Goal: Task Accomplishment & Management: Use online tool/utility

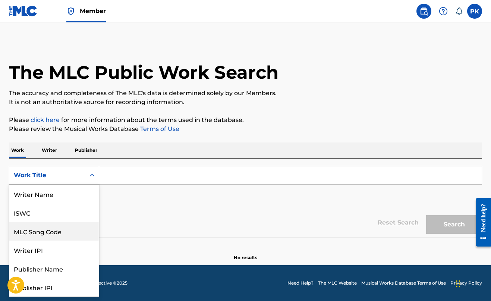
scroll to position [37, 0]
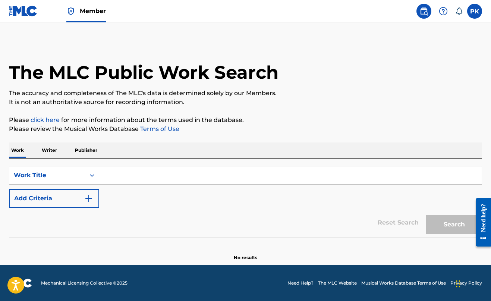
click at [27, 9] on img at bounding box center [23, 11] width 29 height 11
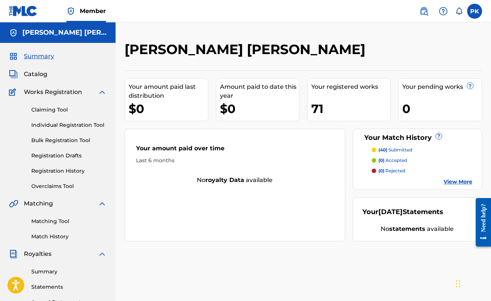
click at [41, 73] on span "Catalog" at bounding box center [35, 74] width 23 height 9
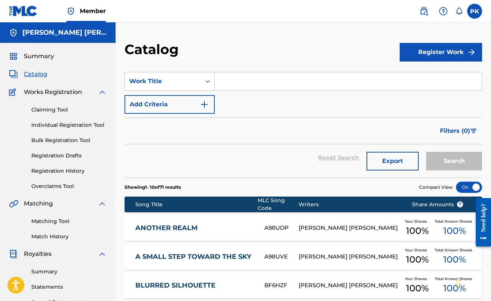
click at [241, 84] on input "Search Form" at bounding box center [348, 81] width 267 height 18
paste input "escape"
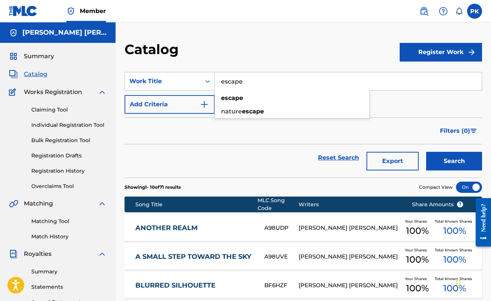
type input "escape"
click at [437, 167] on button "Search" at bounding box center [454, 161] width 56 height 19
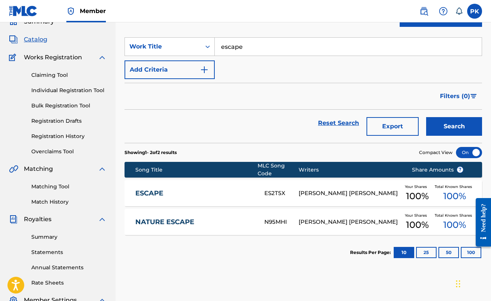
scroll to position [47, 0]
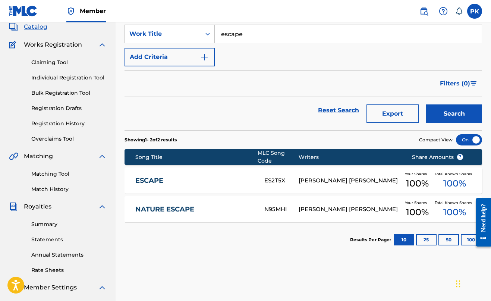
click at [349, 188] on div "ESCAPE ES2T5X [PERSON_NAME] [PERSON_NAME] Your Shares 100 % Total Known Shares …" at bounding box center [303, 180] width 357 height 26
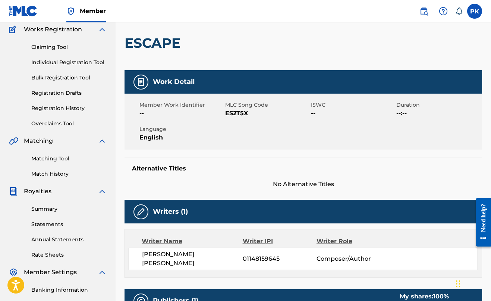
scroll to position [68, 0]
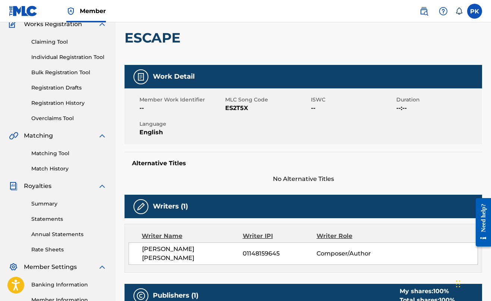
click at [236, 104] on span "ES2T5X" at bounding box center [267, 108] width 84 height 9
copy span "ES2T5X"
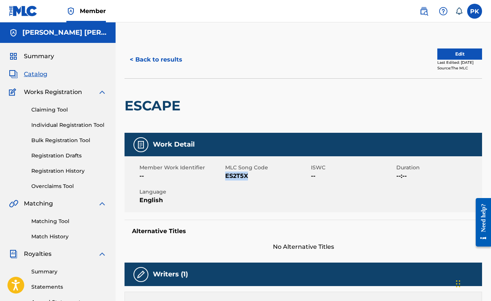
scroll to position [0, 0]
click at [174, 104] on h2 "ESCAPE" at bounding box center [155, 105] width 60 height 17
copy h2 "ESCAPE"
click at [59, 53] on div "Summary" at bounding box center [58, 56] width 98 height 9
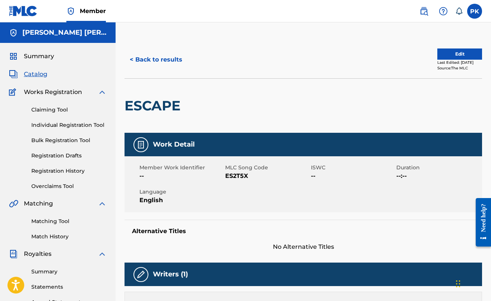
click at [45, 57] on span "Summary" at bounding box center [39, 56] width 30 height 9
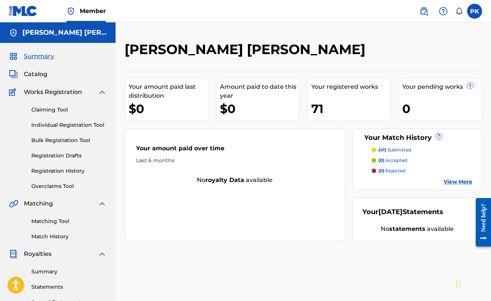
click at [452, 179] on link "View More" at bounding box center [458, 182] width 29 height 8
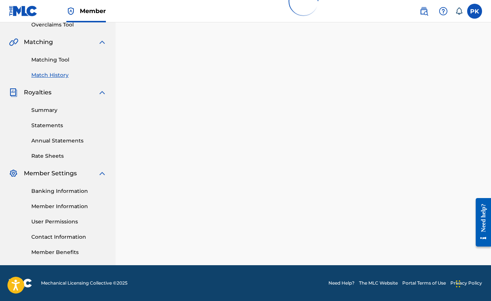
scroll to position [161, 0]
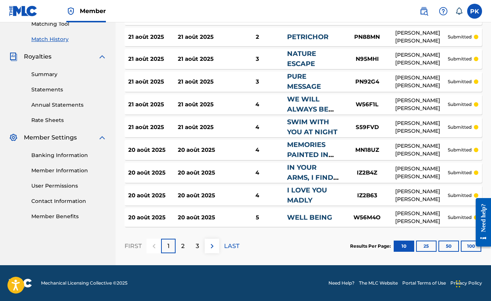
click at [466, 244] on button "100" at bounding box center [471, 245] width 21 height 11
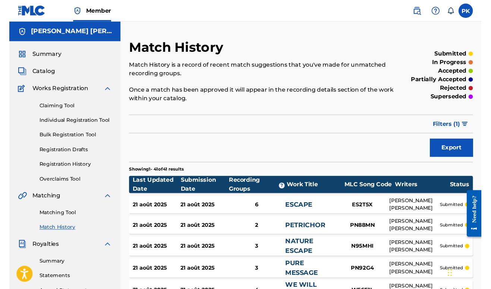
scroll to position [0, 0]
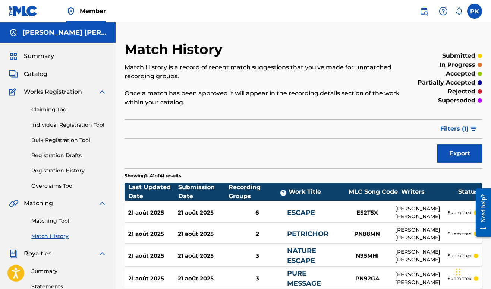
click at [44, 73] on span "Catalog" at bounding box center [35, 74] width 23 height 9
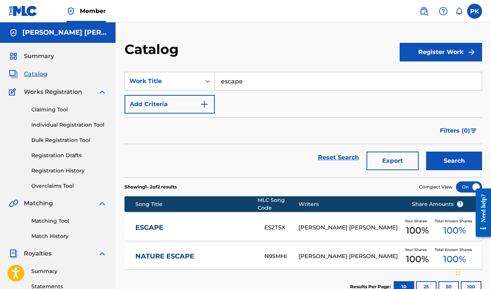
click at [245, 76] on input "escape" at bounding box center [348, 81] width 267 height 18
paste input "latte [PERSON_NAME]"
type input "latte time"
click at [454, 161] on button "Search" at bounding box center [454, 161] width 56 height 19
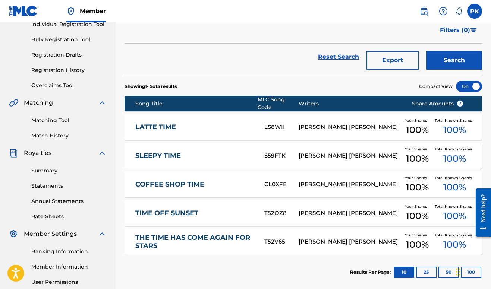
scroll to position [108, 0]
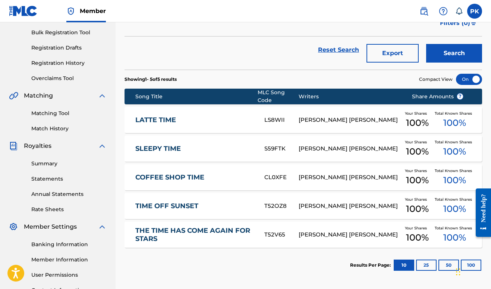
click at [252, 117] on link "LATTE TIME" at bounding box center [194, 120] width 119 height 9
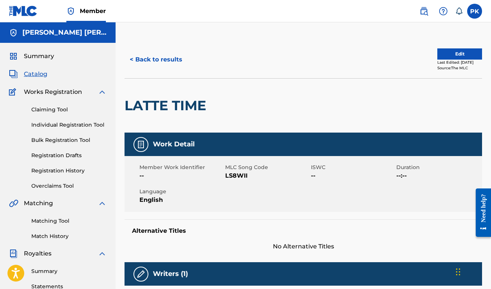
click at [230, 175] on span "LS8WII" at bounding box center [267, 175] width 84 height 9
copy span "LS8WII"
drag, startPoint x: 211, startPoint y: 107, endPoint x: 129, endPoint y: 107, distance: 82.4
click at [129, 107] on div "LATTE TIME" at bounding box center [303, 105] width 357 height 54
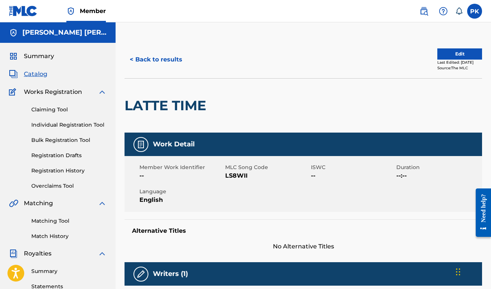
click at [127, 105] on h2 "LATTE TIME" at bounding box center [167, 105] width 85 height 17
drag, startPoint x: 126, startPoint y: 105, endPoint x: 192, endPoint y: 99, distance: 65.5
click at [192, 99] on h2 "LATTE TIME" at bounding box center [167, 105] width 85 height 17
copy h2 "LATTE TIME"
click at [421, 13] on img at bounding box center [423, 11] width 9 height 9
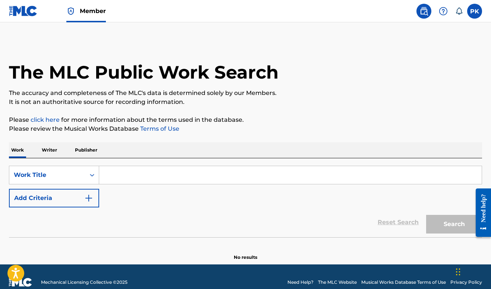
click at [206, 175] on input "Search Form" at bounding box center [290, 175] width 382 height 18
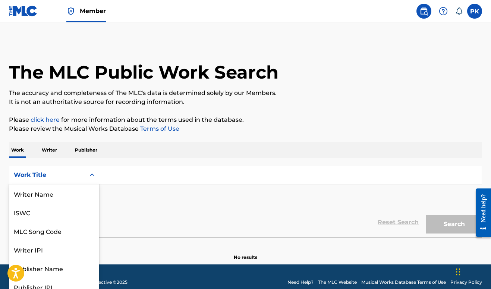
click at [60, 176] on div "Work Title" at bounding box center [47, 175] width 76 height 14
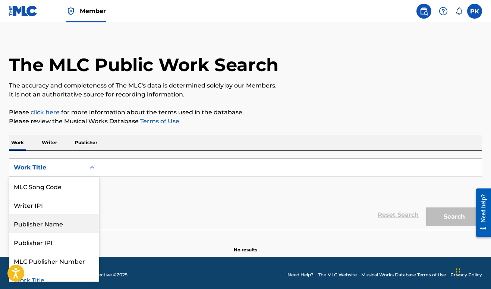
scroll to position [44, 0]
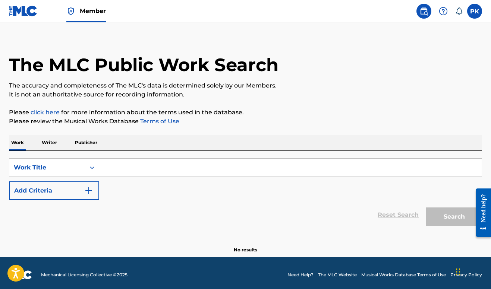
click at [122, 162] on input "Search Form" at bounding box center [290, 168] width 382 height 18
paste input "Childish"
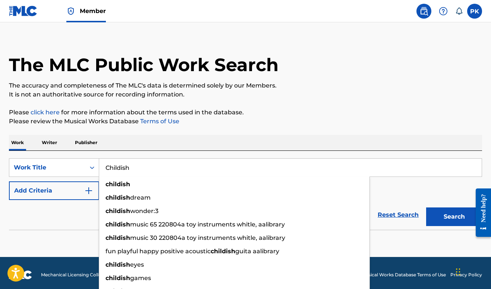
type input "Childish"
click at [454, 217] on button "Search" at bounding box center [454, 217] width 56 height 19
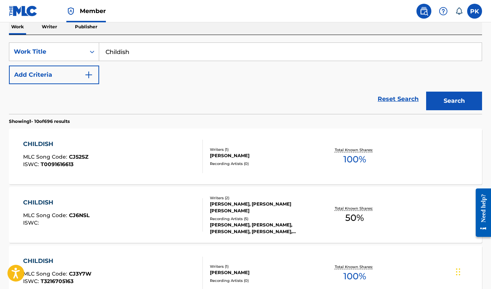
scroll to position [130, 0]
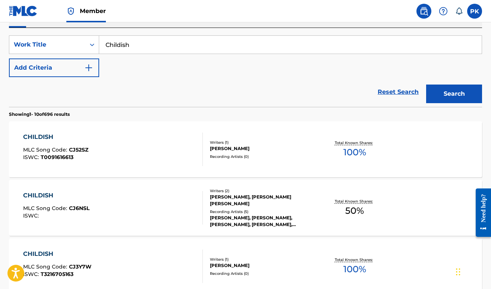
click at [78, 66] on button "Add Criteria" at bounding box center [54, 68] width 90 height 19
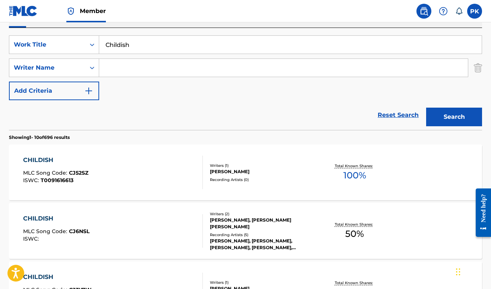
click at [134, 73] on input "Search Form" at bounding box center [283, 68] width 369 height 18
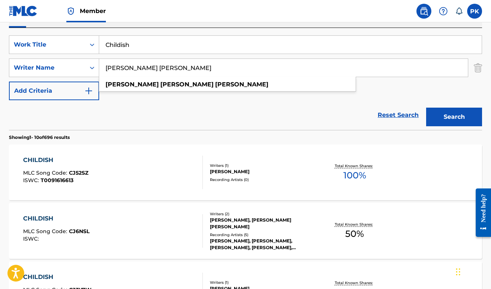
type input "[PERSON_NAME] [PERSON_NAME]"
click at [454, 117] on button "Search" at bounding box center [454, 117] width 56 height 19
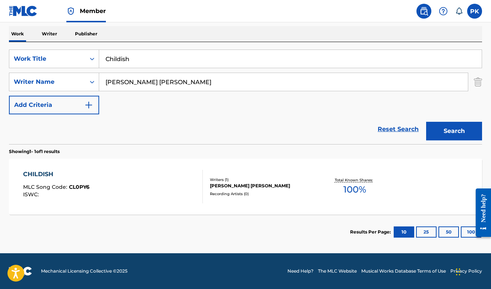
scroll to position [116, 0]
click at [152, 190] on div "CHILDISH MLC Song Code : CL0PY6 ISWC :" at bounding box center [113, 187] width 180 height 34
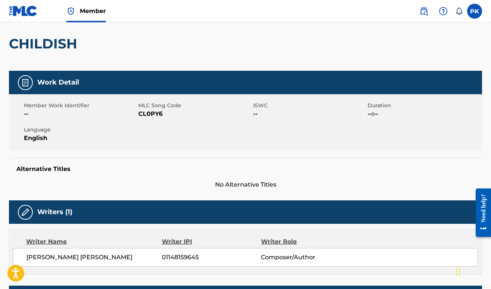
scroll to position [62, 0]
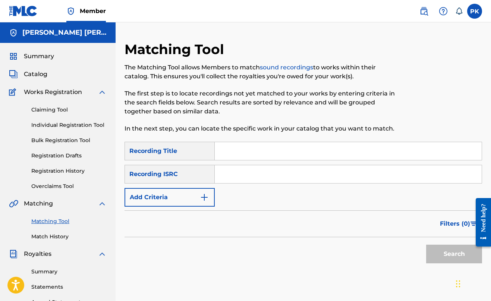
click at [230, 155] on input "Search Form" at bounding box center [348, 151] width 267 height 18
paste input "Cocody"
type input "Cocody"
click at [248, 167] on input "Search Form" at bounding box center [348, 174] width 267 height 18
paste input "US3DF2273212"
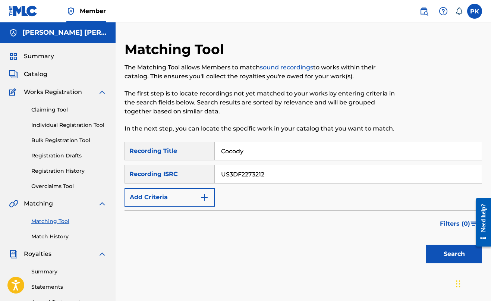
type input "US3DF2273212"
click at [454, 254] on button "Search" at bounding box center [454, 254] width 56 height 19
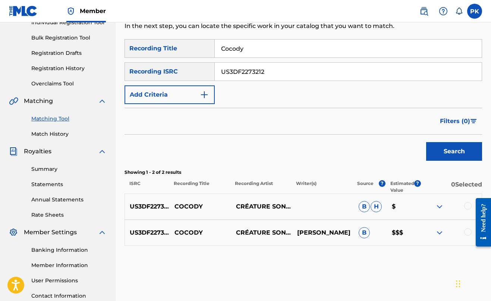
scroll to position [94, 0]
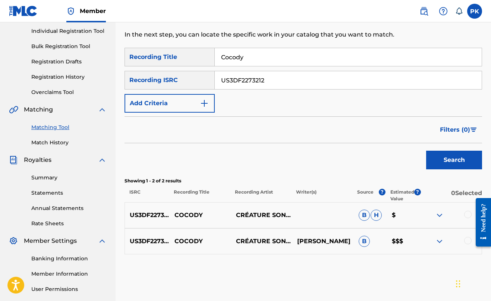
drag, startPoint x: 273, startPoint y: 82, endPoint x: 210, endPoint y: 75, distance: 63.1
click at [210, 75] on div "SearchWithCriteria6c9c553f-981d-4e00-84bb-5416995853d9 Recording ISRC US3DF2273…" at bounding box center [303, 80] width 357 height 19
drag, startPoint x: 249, startPoint y: 48, endPoint x: 219, endPoint y: 55, distance: 30.9
click at [219, 55] on input "Cocody" at bounding box center [348, 57] width 267 height 18
click at [234, 56] on input "Cocody" at bounding box center [348, 57] width 267 height 18
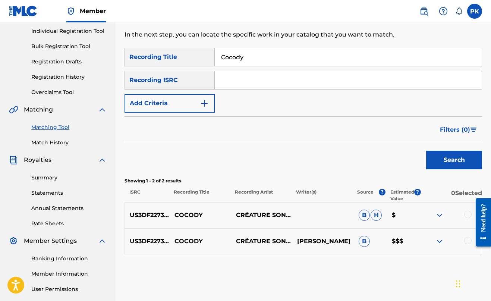
click at [234, 56] on input "Cocody" at bounding box center [348, 57] width 267 height 18
click at [193, 101] on button "Add Criteria" at bounding box center [170, 103] width 90 height 19
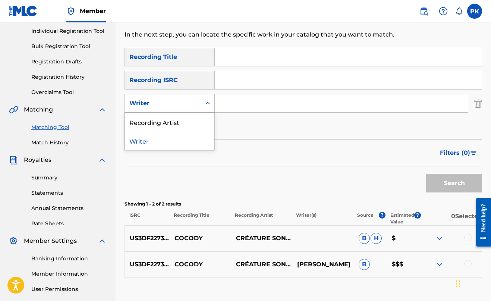
click at [192, 104] on div "Writer" at bounding box center [162, 103] width 67 height 9
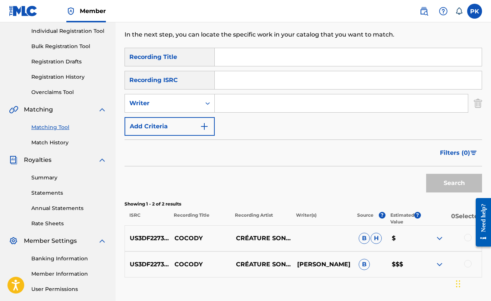
click at [203, 111] on div "Search Form" at bounding box center [207, 103] width 13 height 18
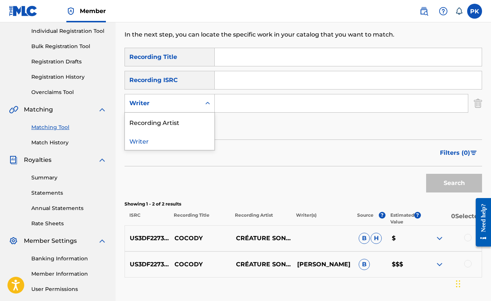
click at [193, 104] on div "Writer" at bounding box center [162, 103] width 67 height 9
click at [193, 116] on div "Recording Artist" at bounding box center [169, 122] width 89 height 19
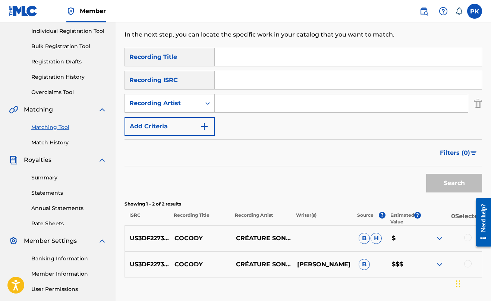
click at [226, 107] on input "Search Form" at bounding box center [341, 103] width 253 height 18
type input "créature sonore"
click at [454, 183] on button "Search" at bounding box center [454, 183] width 56 height 19
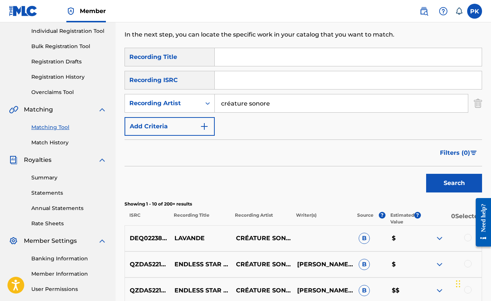
click at [445, 180] on button "Search" at bounding box center [454, 183] width 56 height 19
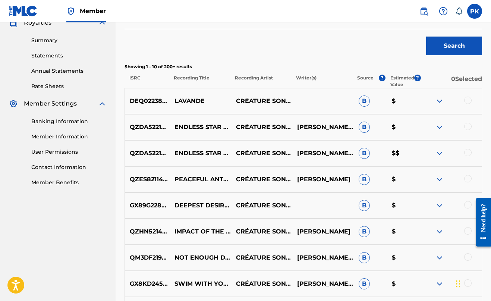
scroll to position [212, 0]
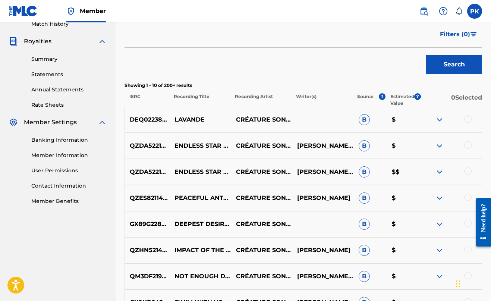
click at [454, 33] on span "Filters ( 0 )" at bounding box center [455, 34] width 30 height 9
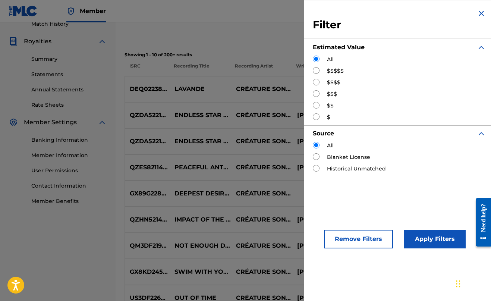
click at [325, 70] on div "$$$$$" at bounding box center [399, 71] width 173 height 8
click at [315, 72] on input "Search Form" at bounding box center [316, 70] width 7 height 7
radio input "true"
click at [421, 236] on button "Apply Filters" at bounding box center [435, 239] width 62 height 19
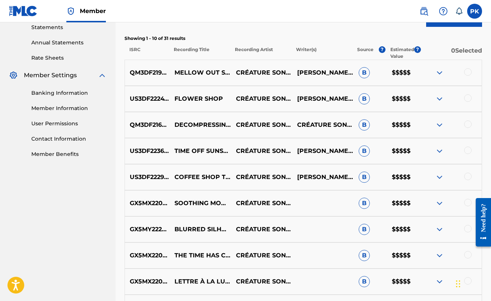
scroll to position [256, 0]
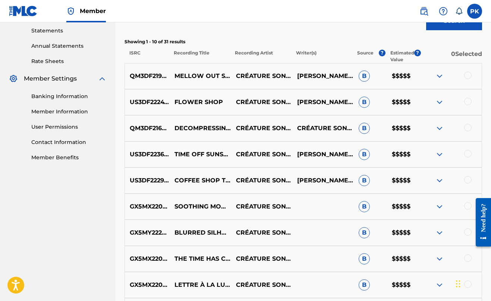
click at [438, 130] on img at bounding box center [439, 128] width 9 height 9
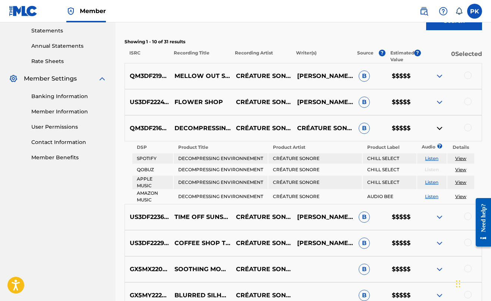
click at [438, 130] on img at bounding box center [439, 128] width 9 height 9
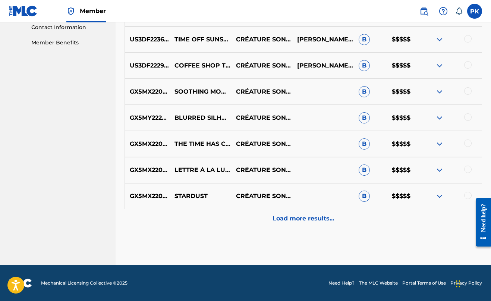
scroll to position [371, 0]
click at [346, 213] on div "Load more results..." at bounding box center [303, 218] width 357 height 19
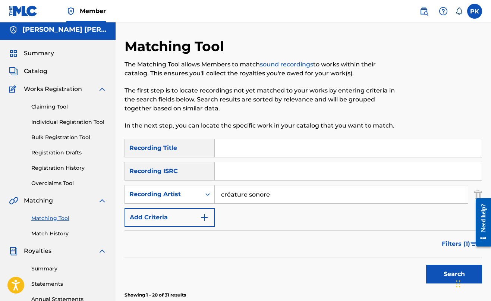
scroll to position [0, 0]
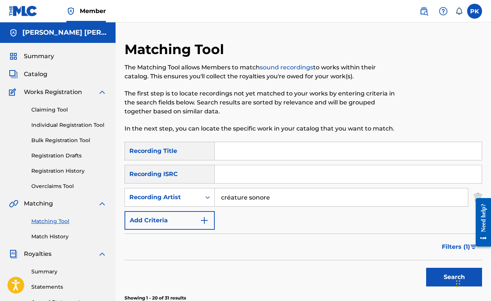
click at [45, 56] on span "Summary" at bounding box center [39, 56] width 30 height 9
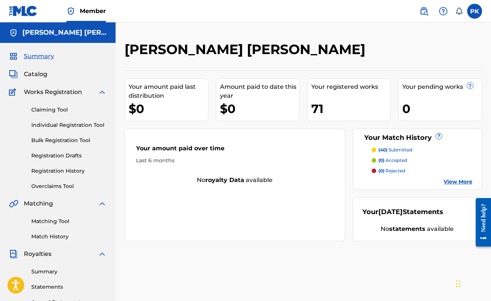
click at [59, 220] on link "Matching Tool" at bounding box center [68, 221] width 75 height 8
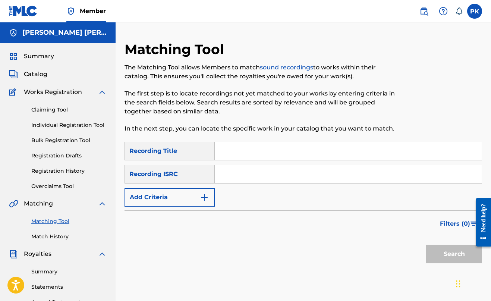
click at [261, 148] on input "Search Form" at bounding box center [348, 151] width 267 height 18
paste input "escape"
type input "escape"
click at [225, 173] on input "Search Form" at bounding box center [348, 174] width 267 height 18
paste input "US3DF2176077"
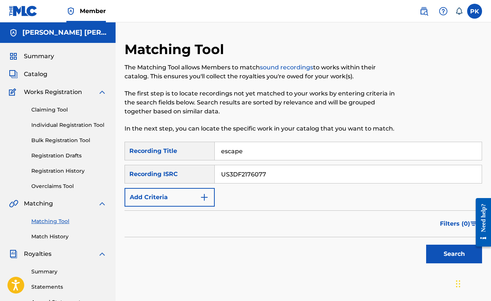
type input "US3DF2176077"
click at [452, 253] on button "Search" at bounding box center [454, 254] width 56 height 19
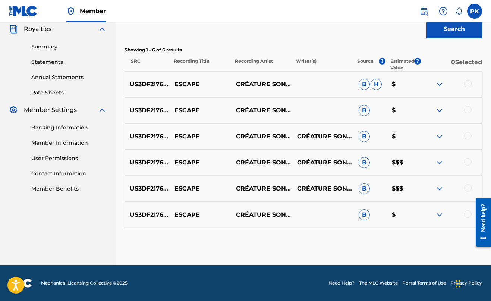
scroll to position [225, 0]
click at [466, 85] on div at bounding box center [467, 83] width 7 height 7
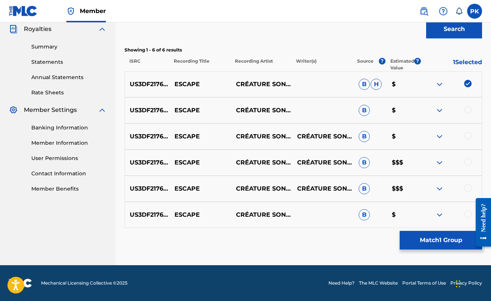
click at [467, 109] on div at bounding box center [467, 109] width 7 height 7
click at [467, 129] on div "US3DF2176077 ESCAPE CRÉATURE SONORE CRÉATURE SONORE B $" at bounding box center [303, 136] width 357 height 26
click at [467, 138] on div at bounding box center [467, 135] width 7 height 7
click at [467, 164] on div at bounding box center [467, 161] width 7 height 7
click at [467, 188] on div at bounding box center [467, 187] width 7 height 7
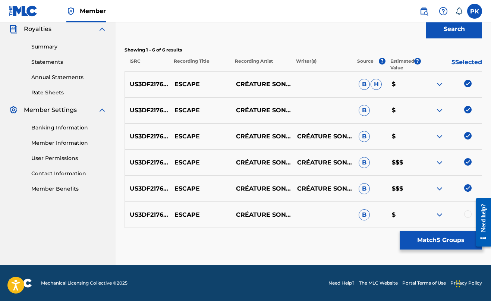
click at [466, 215] on div at bounding box center [467, 213] width 7 height 7
click at [435, 246] on button "Match 6 Groups" at bounding box center [441, 240] width 82 height 19
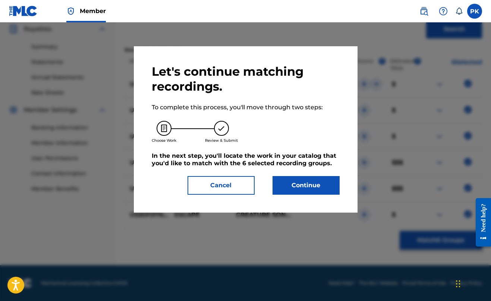
click at [294, 180] on button "Continue" at bounding box center [305, 185] width 67 height 19
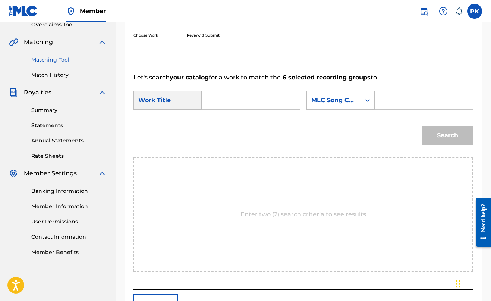
click at [243, 104] on input "Search Form" at bounding box center [250, 100] width 85 height 18
click at [381, 109] on input "Search Form" at bounding box center [423, 100] width 85 height 18
paste input "ES2T5X"
type input "ES2T5X"
click at [216, 98] on input "Search Form" at bounding box center [250, 100] width 85 height 18
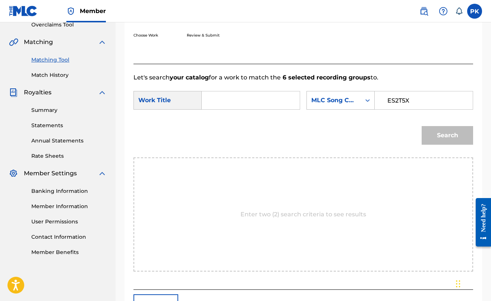
paste input "ESCAPE"
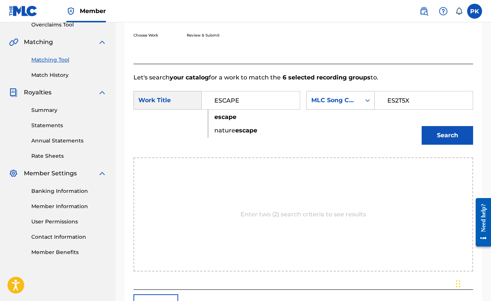
type input "ESCAPE"
click at [439, 145] on button "Search" at bounding box center [447, 135] width 51 height 19
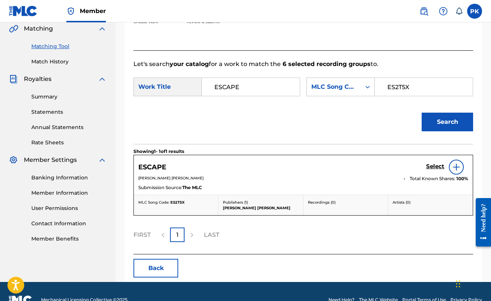
scroll to position [193, 0]
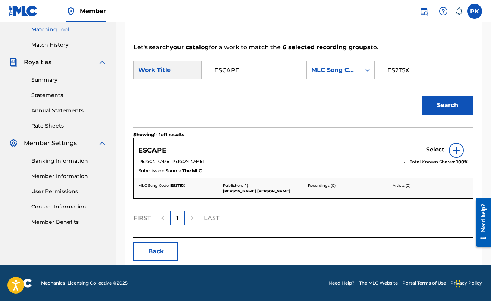
click at [437, 153] on h5 "Select" at bounding box center [435, 149] width 18 height 7
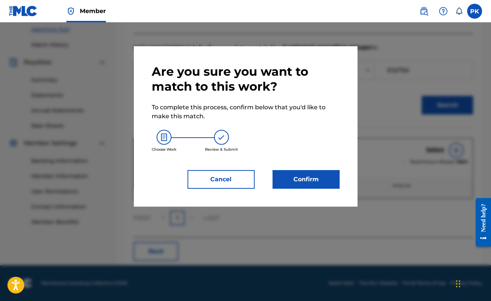
click at [324, 180] on button "Confirm" at bounding box center [305, 179] width 67 height 19
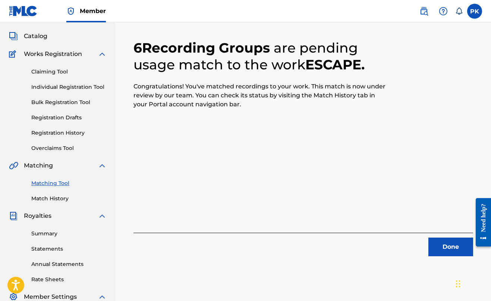
scroll to position [82, 0]
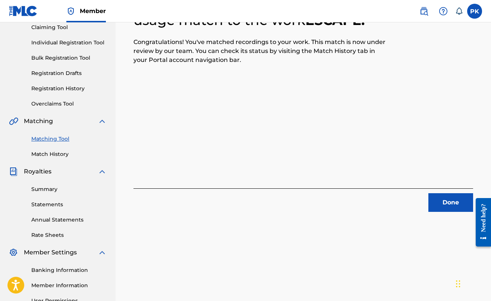
click at [460, 204] on button "Done" at bounding box center [450, 202] width 45 height 19
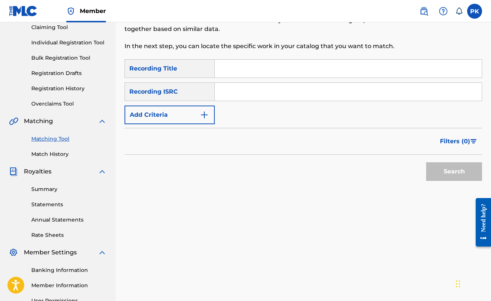
click at [460, 204] on div "Matching Tool The Matching Tool allows Members to match sound recordings to wor…" at bounding box center [303, 151] width 357 height 385
click at [231, 66] on input "Search Form" at bounding box center [348, 69] width 267 height 18
paste input "latte time"
type input "latte time"
click at [224, 88] on input "Search Form" at bounding box center [348, 92] width 267 height 18
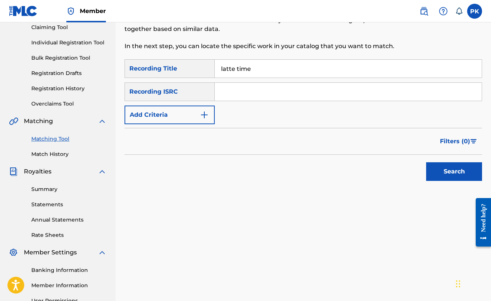
paste input "US3DF2268512"
type input "US3DF2268512"
click at [454, 171] on button "Search" at bounding box center [454, 171] width 56 height 19
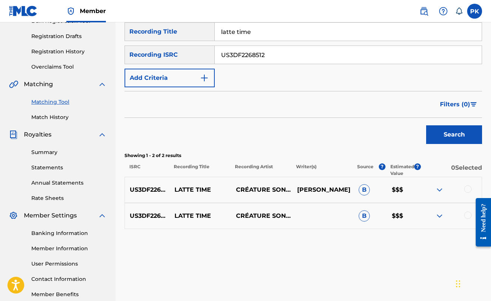
scroll to position [143, 0]
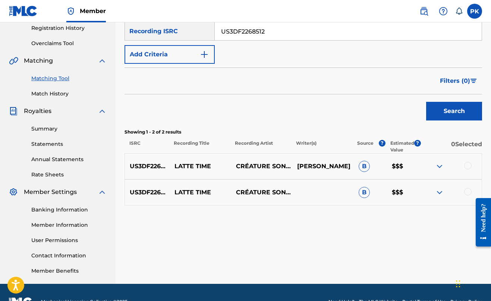
click at [467, 165] on div at bounding box center [467, 165] width 7 height 7
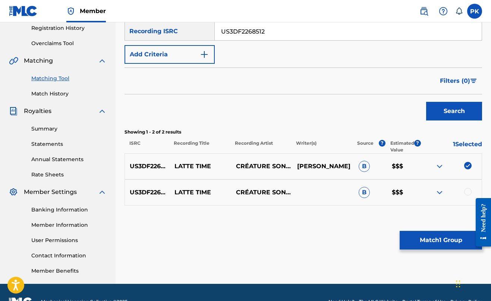
click at [467, 192] on div at bounding box center [467, 191] width 7 height 7
click at [435, 235] on button "Match 2 Groups" at bounding box center [441, 240] width 82 height 19
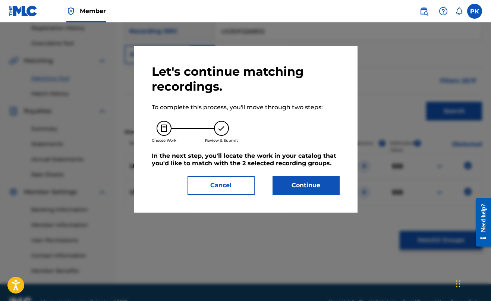
click at [304, 182] on button "Continue" at bounding box center [305, 185] width 67 height 19
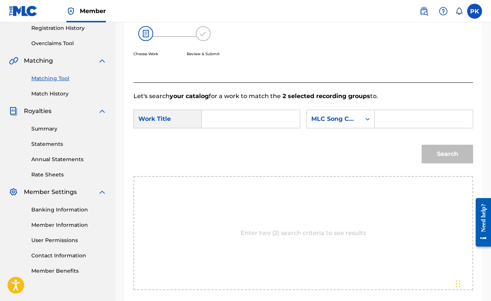
click at [381, 128] on input "Search Form" at bounding box center [423, 119] width 85 height 18
paste input "LS8WII"
type input "LS8WII"
click at [217, 119] on input "Search Form" at bounding box center [250, 119] width 85 height 18
paste input "LATTE TIME"
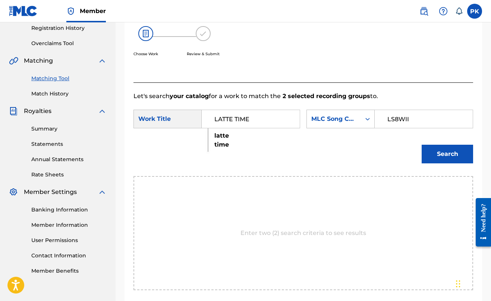
type input "LATTE TIME"
click at [440, 163] on button "Search" at bounding box center [447, 154] width 51 height 19
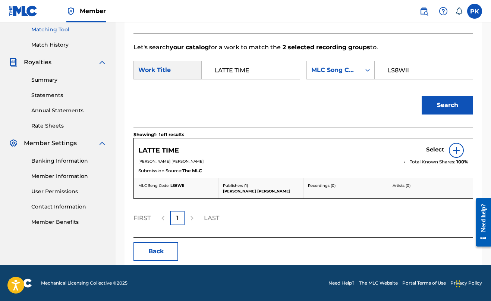
scroll to position [215, 0]
click at [430, 149] on h5 "Select" at bounding box center [435, 149] width 18 height 7
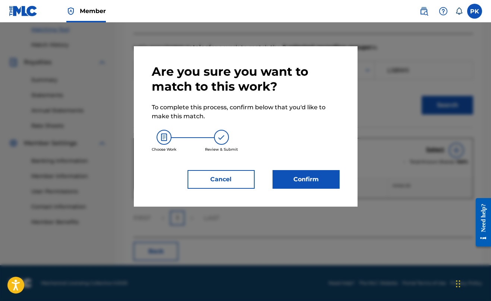
click at [316, 177] on button "Confirm" at bounding box center [305, 179] width 67 height 19
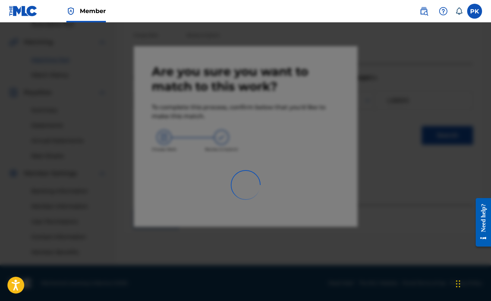
scroll to position [161, 0]
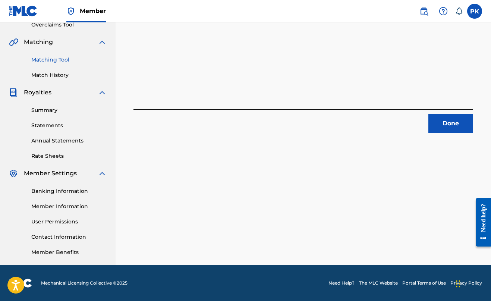
click at [445, 119] on button "Done" at bounding box center [450, 123] width 45 height 19
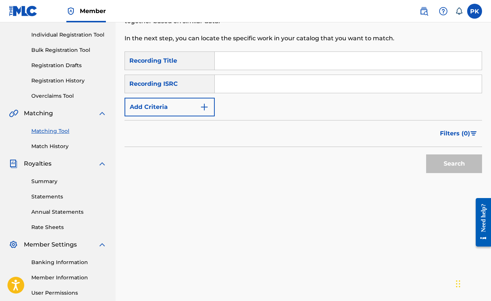
scroll to position [11, 0]
